Goal: Task Accomplishment & Management: Manage account settings

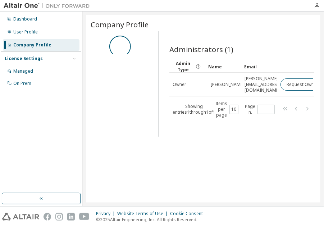
drag, startPoint x: 282, startPoint y: 130, endPoint x: 297, endPoint y: 130, distance: 15.1
click at [297, 130] on div "Administrators (1) Clear Load Save Save As Field Operator Value Select filter S…" at bounding box center [237, 86] width 153 height 101
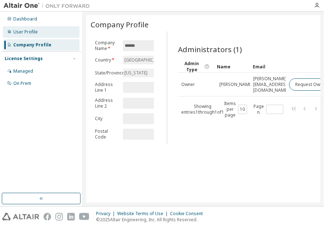
click at [22, 35] on div "User Profile" at bounding box center [41, 32] width 77 height 12
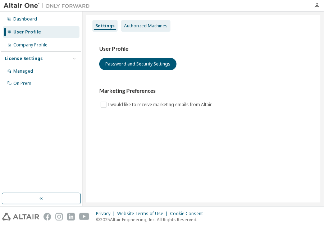
click at [135, 29] on div "Authorized Machines" at bounding box center [145, 26] width 49 height 12
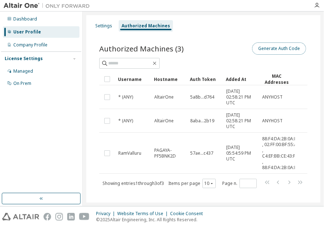
click at [283, 49] on button "Generate Auth Code" at bounding box center [279, 48] width 54 height 12
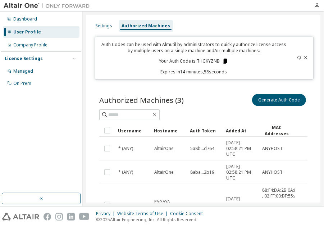
click at [224, 60] on icon at bounding box center [226, 61] width 4 height 5
click at [235, 109] on div at bounding box center [203, 114] width 208 height 11
click at [305, 58] on icon at bounding box center [306, 57] width 3 height 3
